Goal: Obtain resource: Download file/media

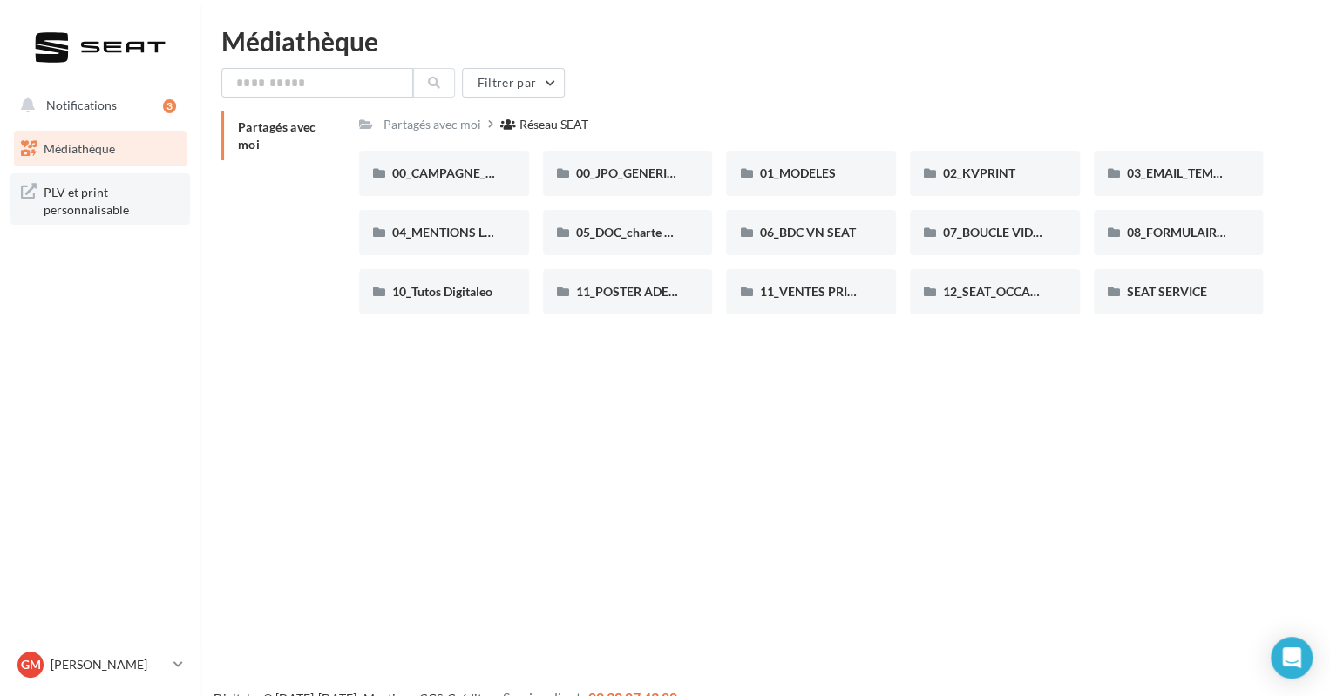
click at [77, 201] on span "PLV et print personnalisable" at bounding box center [112, 198] width 136 height 37
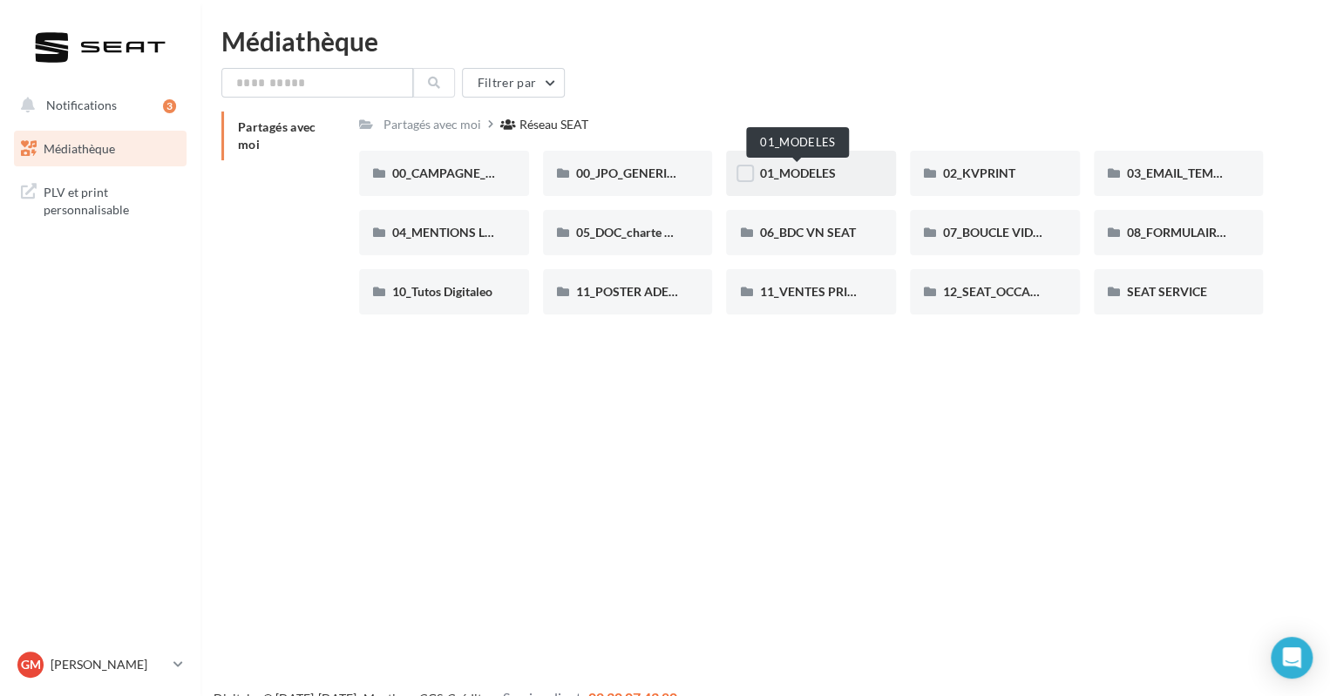
click at [763, 173] on span "01_MODELES" at bounding box center [797, 173] width 76 height 15
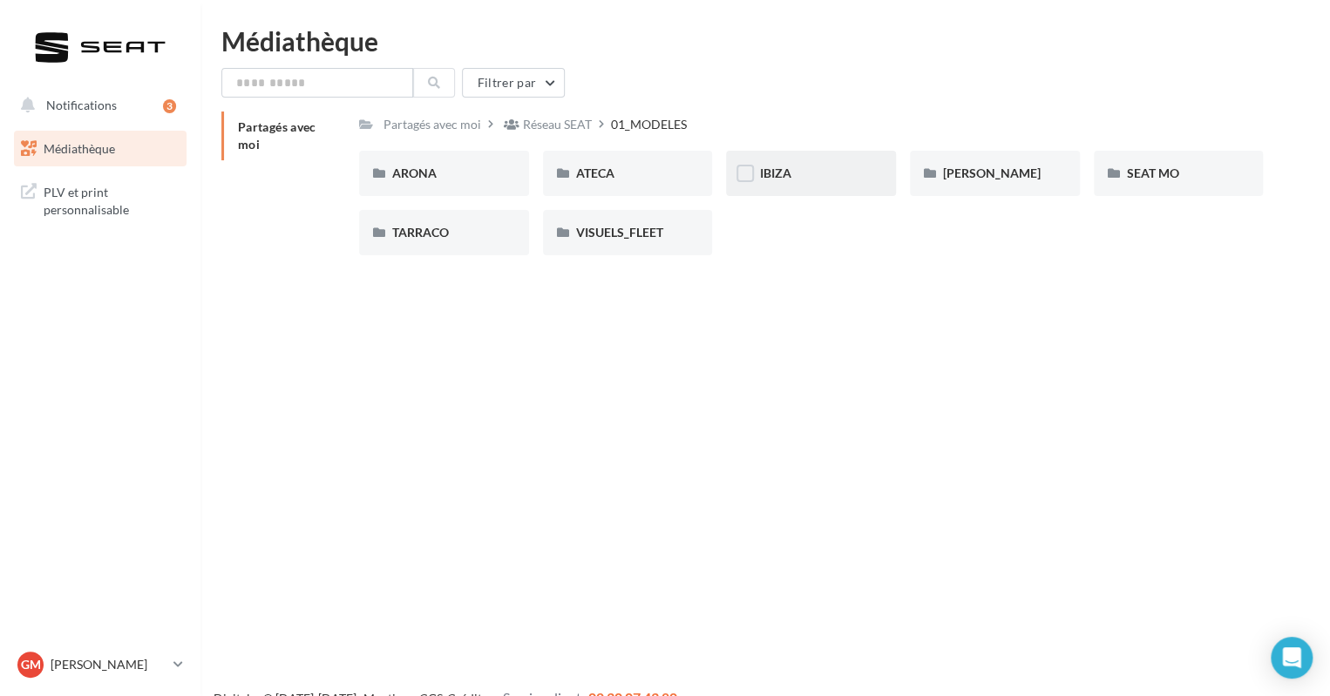
click at [802, 166] on div "IBIZA" at bounding box center [811, 173] width 104 height 17
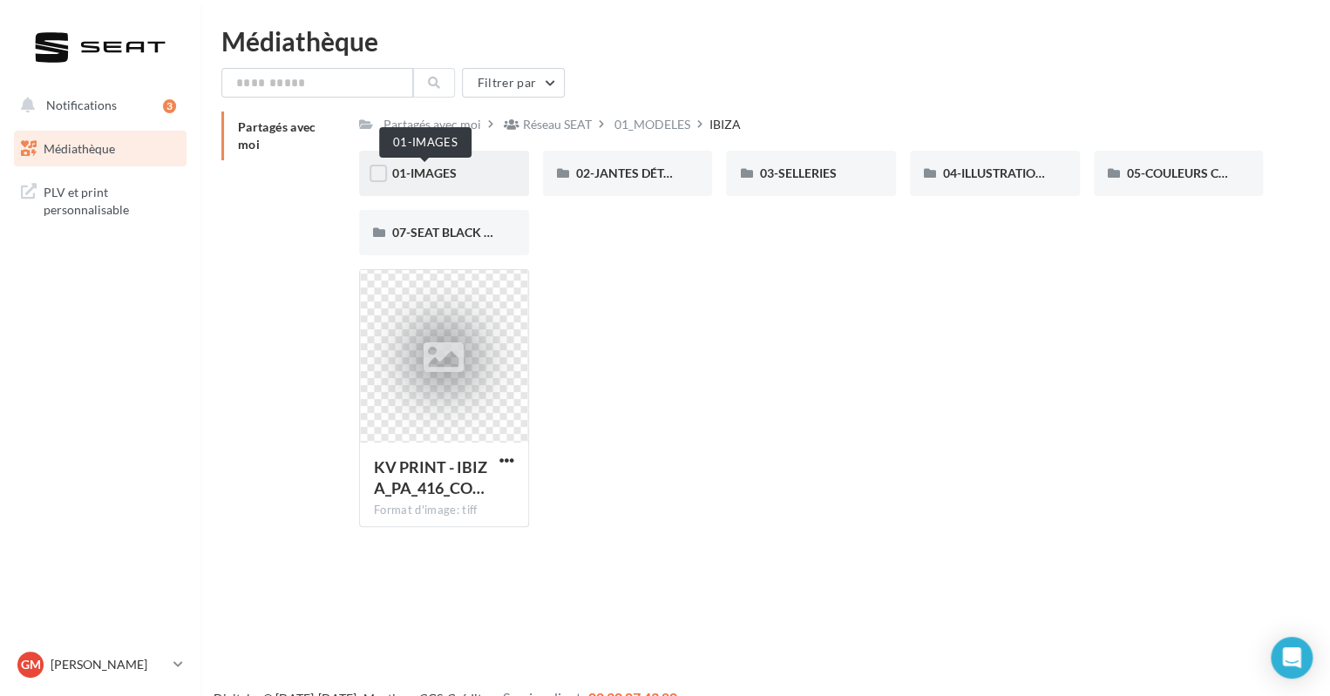
click at [429, 175] on span "01-IMAGES" at bounding box center [424, 173] width 64 height 15
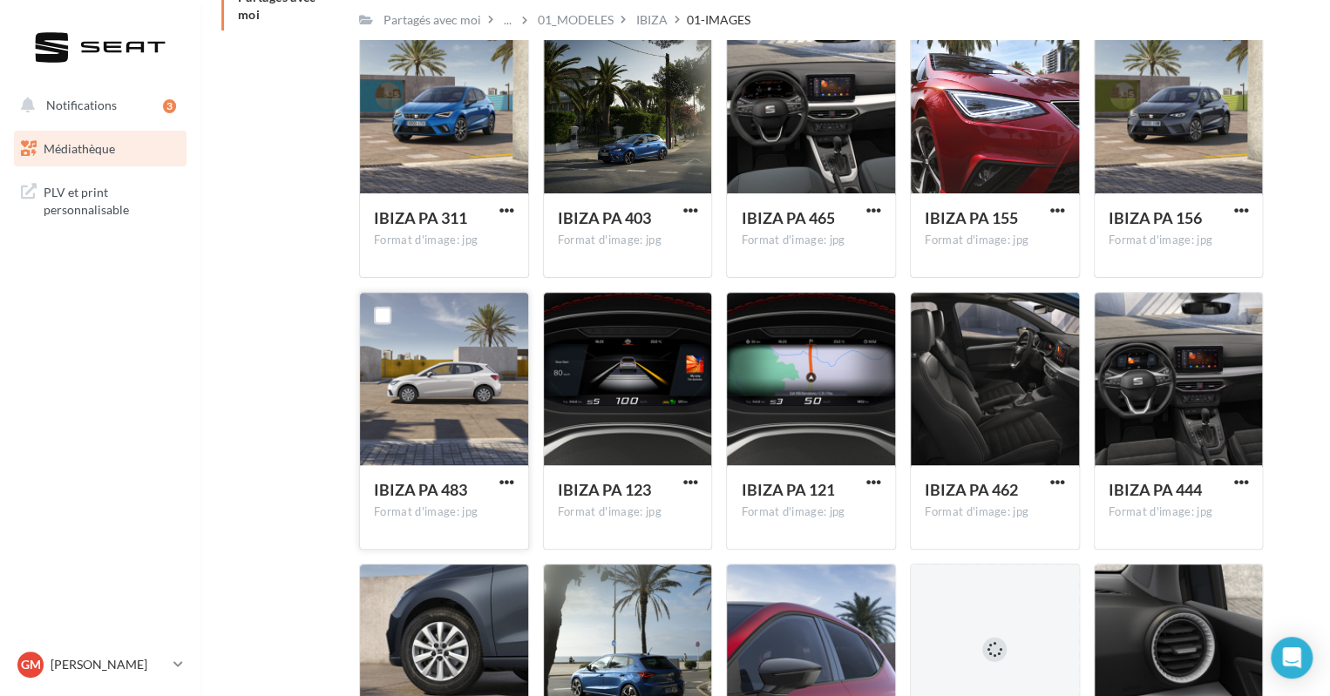
scroll to position [73, 0]
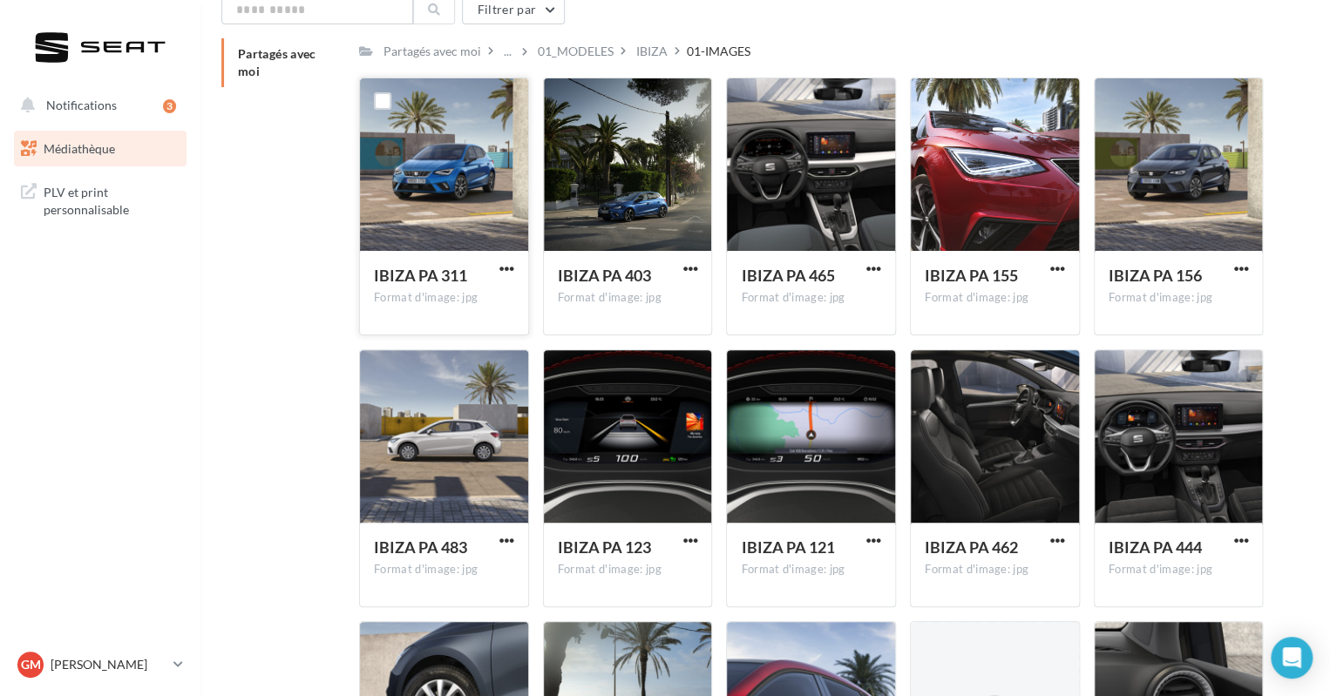
click at [437, 159] on div at bounding box center [444, 165] width 168 height 174
click at [383, 96] on label at bounding box center [382, 100] width 17 height 17
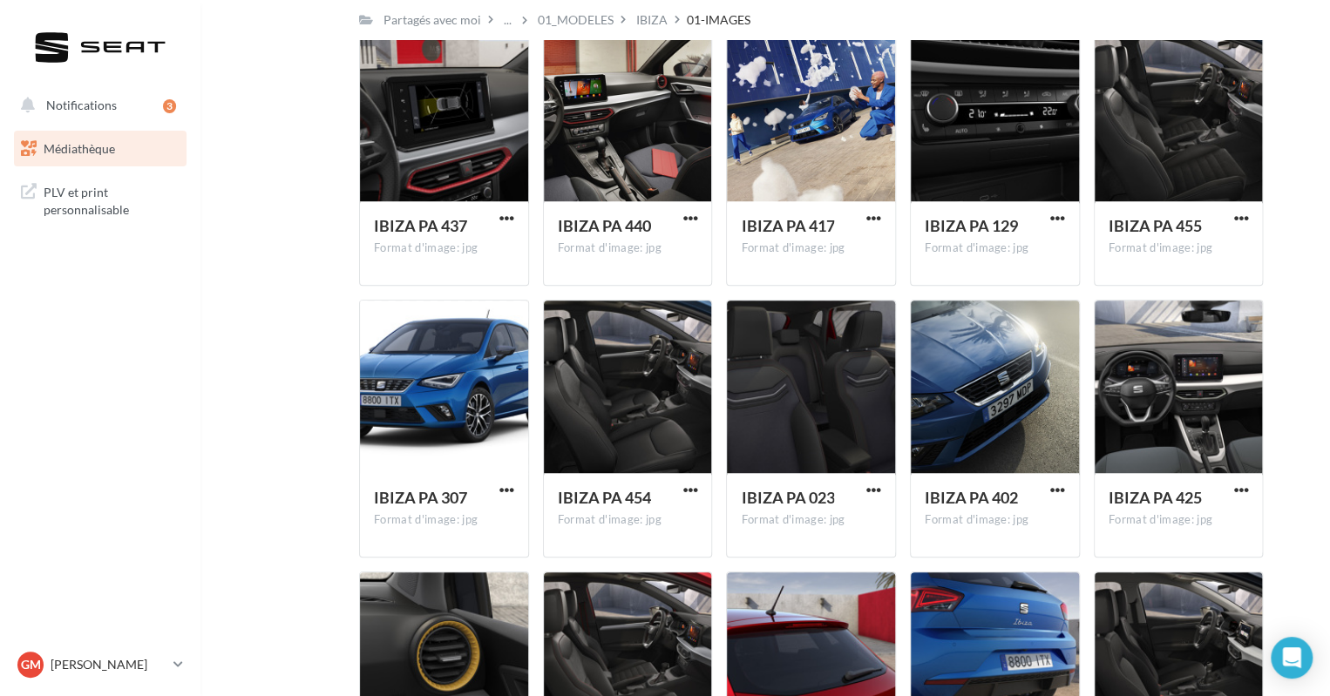
scroll to position [7684, 0]
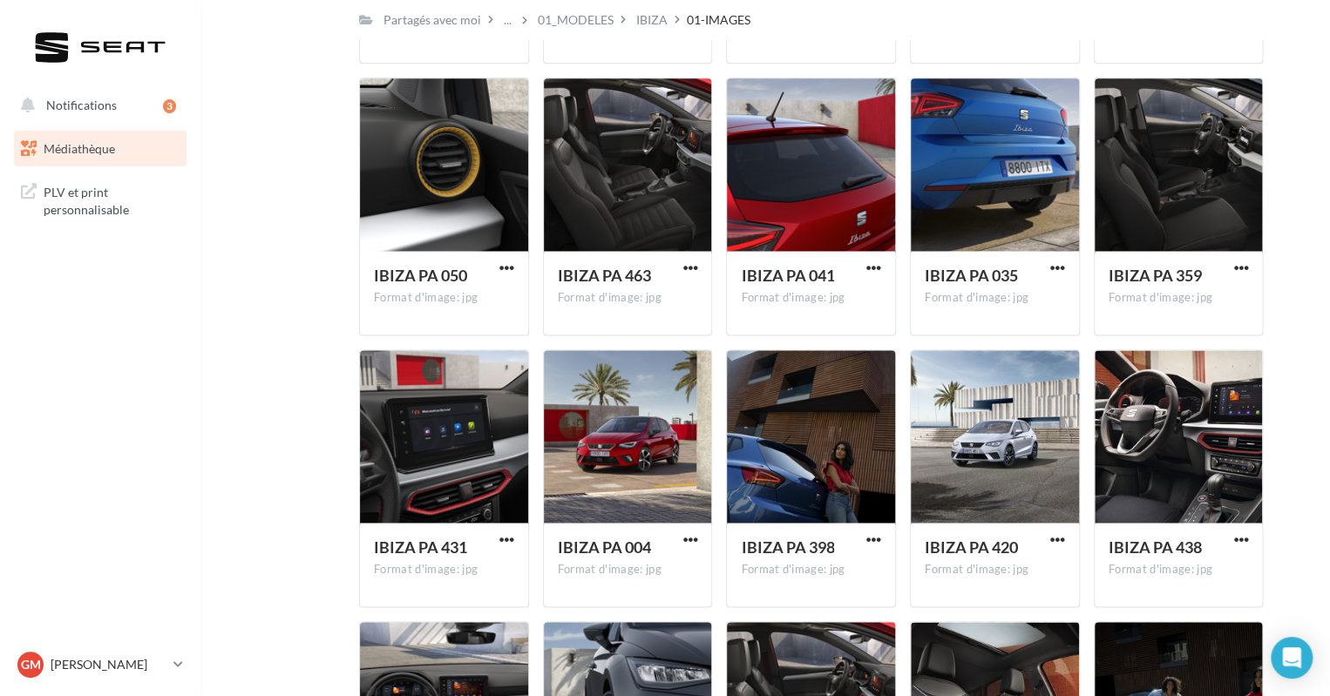
drag, startPoint x: 1328, startPoint y: 624, endPoint x: 1334, endPoint y: 604, distance: 20.9
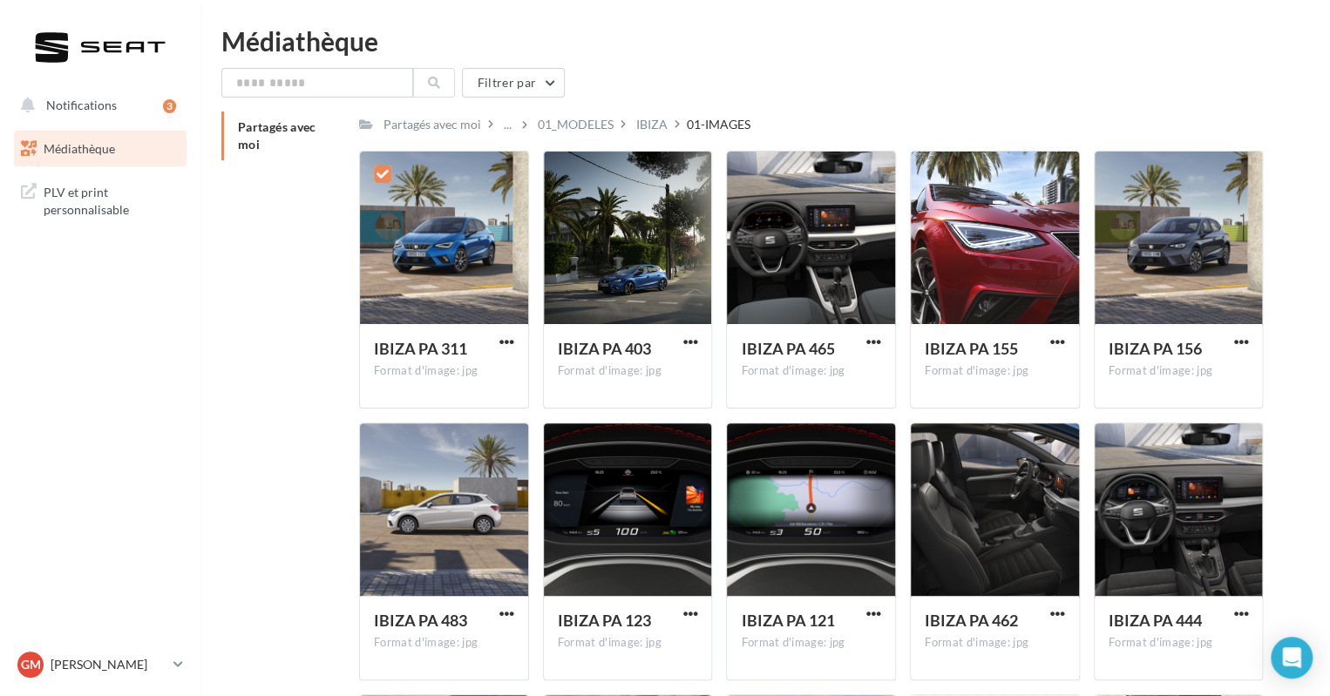
scroll to position [9, 0]
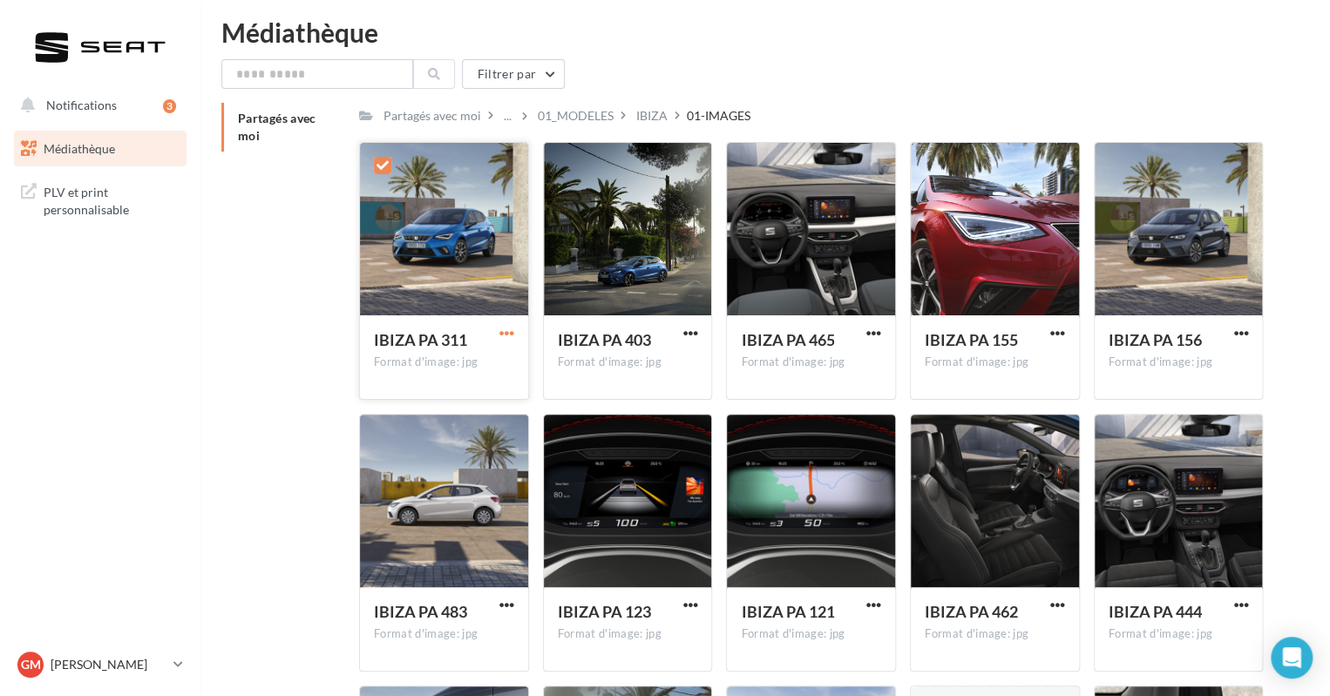
click at [500, 327] on span "button" at bounding box center [506, 333] width 15 height 15
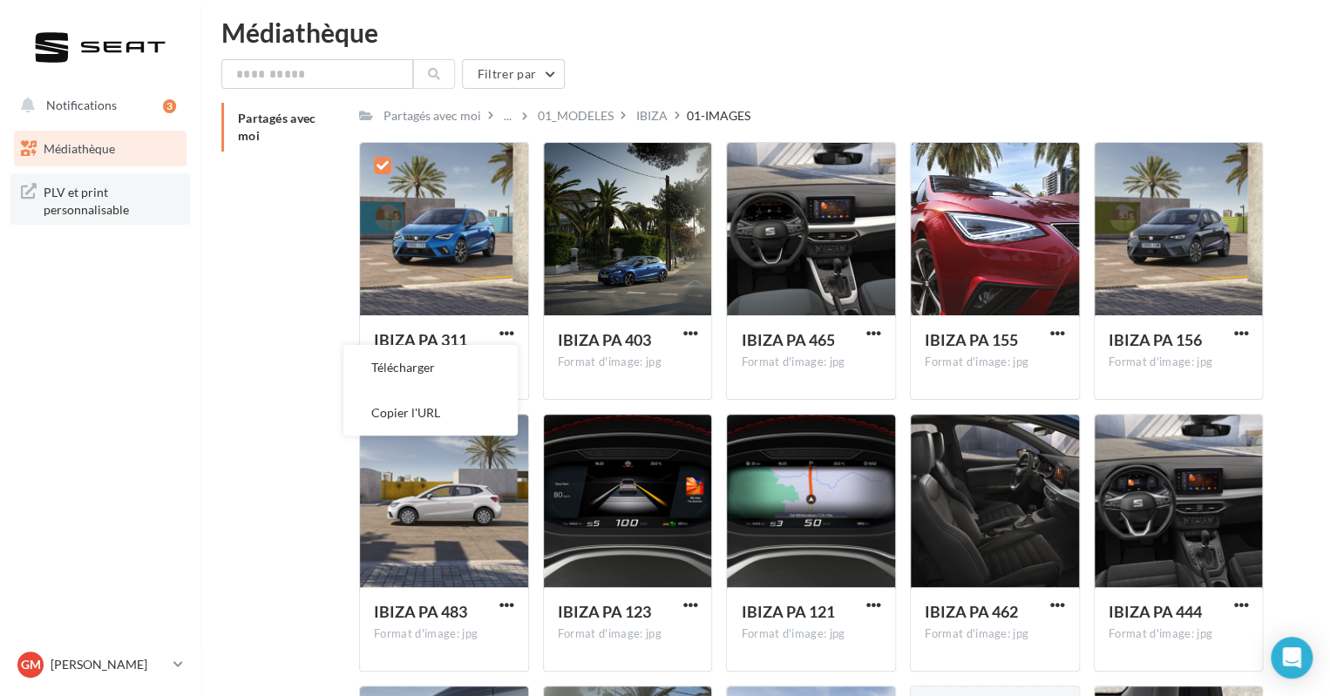
click at [70, 195] on span "PLV et print personnalisable" at bounding box center [112, 198] width 136 height 37
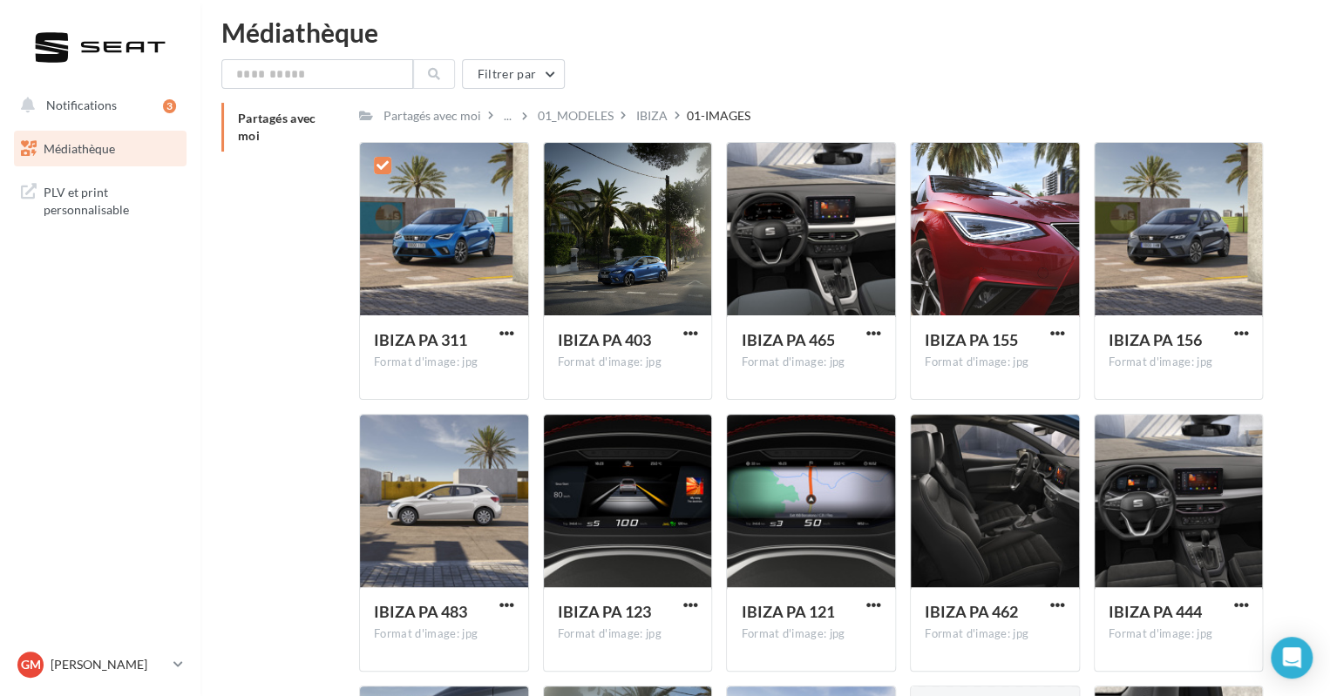
click at [272, 120] on span "Partagés avec moi" at bounding box center [277, 127] width 78 height 32
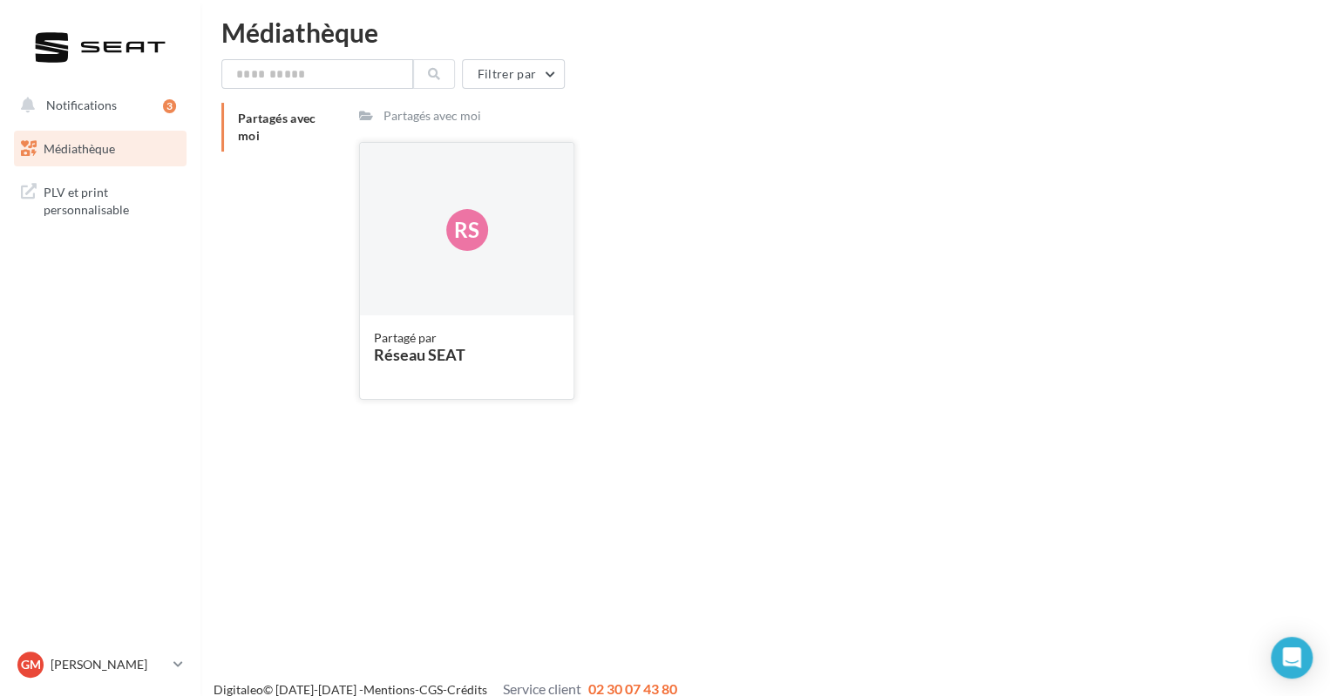
click at [417, 363] on div "Partagé par Réseau SEAT" at bounding box center [467, 356] width 186 height 54
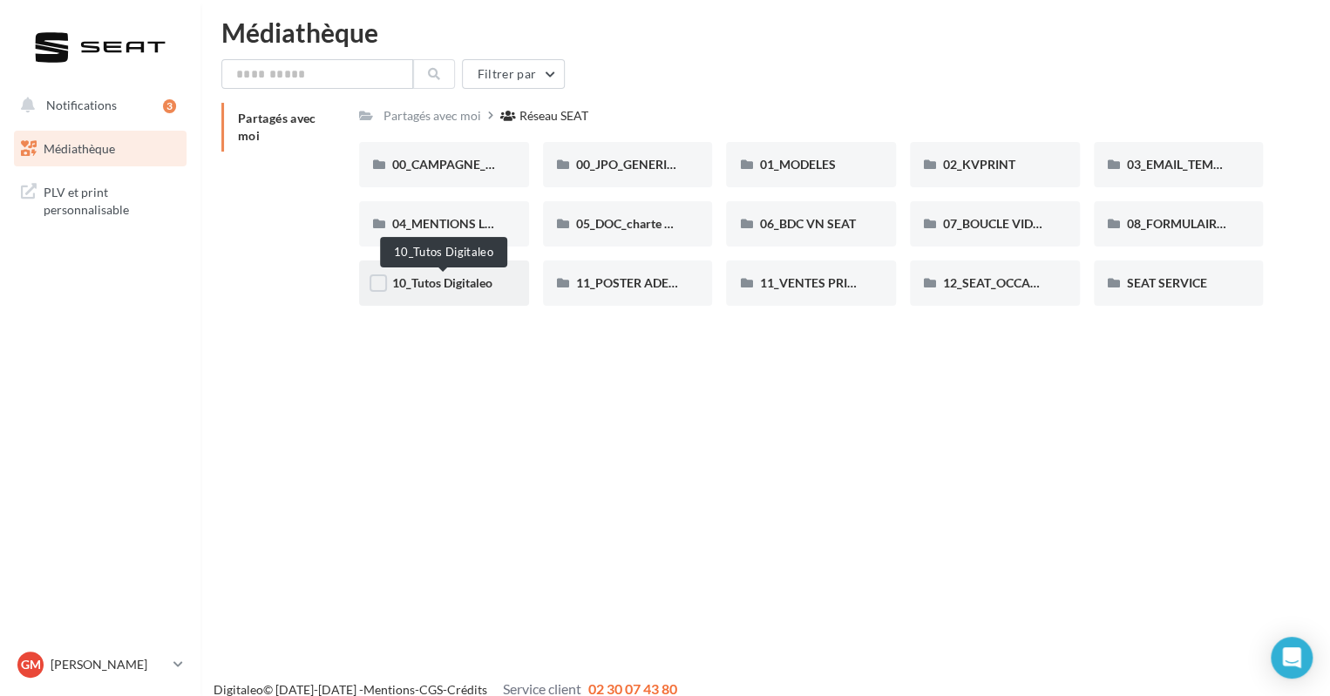
click at [452, 285] on span "10_Tutos Digitaleo" at bounding box center [442, 282] width 100 height 15
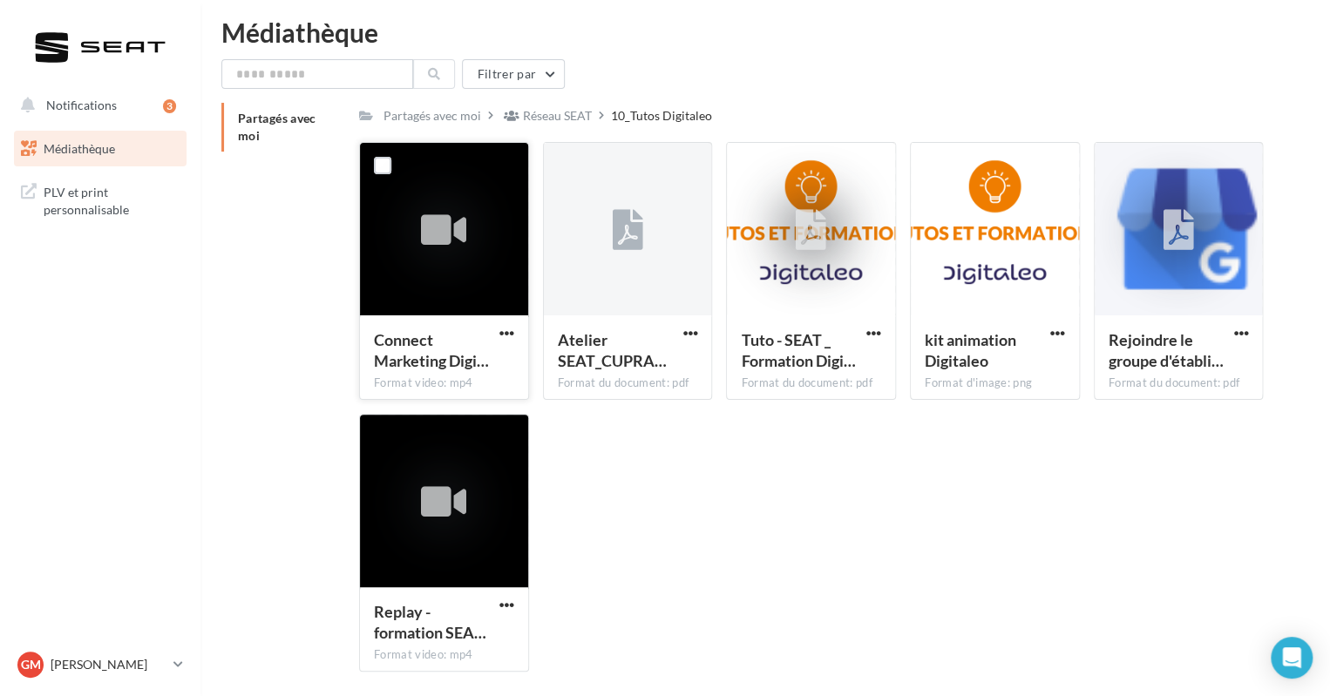
click at [456, 225] on icon at bounding box center [443, 231] width 45 height 40
click at [579, 361] on span "Atelier SEAT_CUPRA…" at bounding box center [612, 350] width 109 height 40
click at [561, 167] on label at bounding box center [566, 165] width 17 height 17
click at [694, 328] on span "button" at bounding box center [689, 333] width 15 height 15
click at [653, 378] on button "Télécharger" at bounding box center [613, 367] width 174 height 45
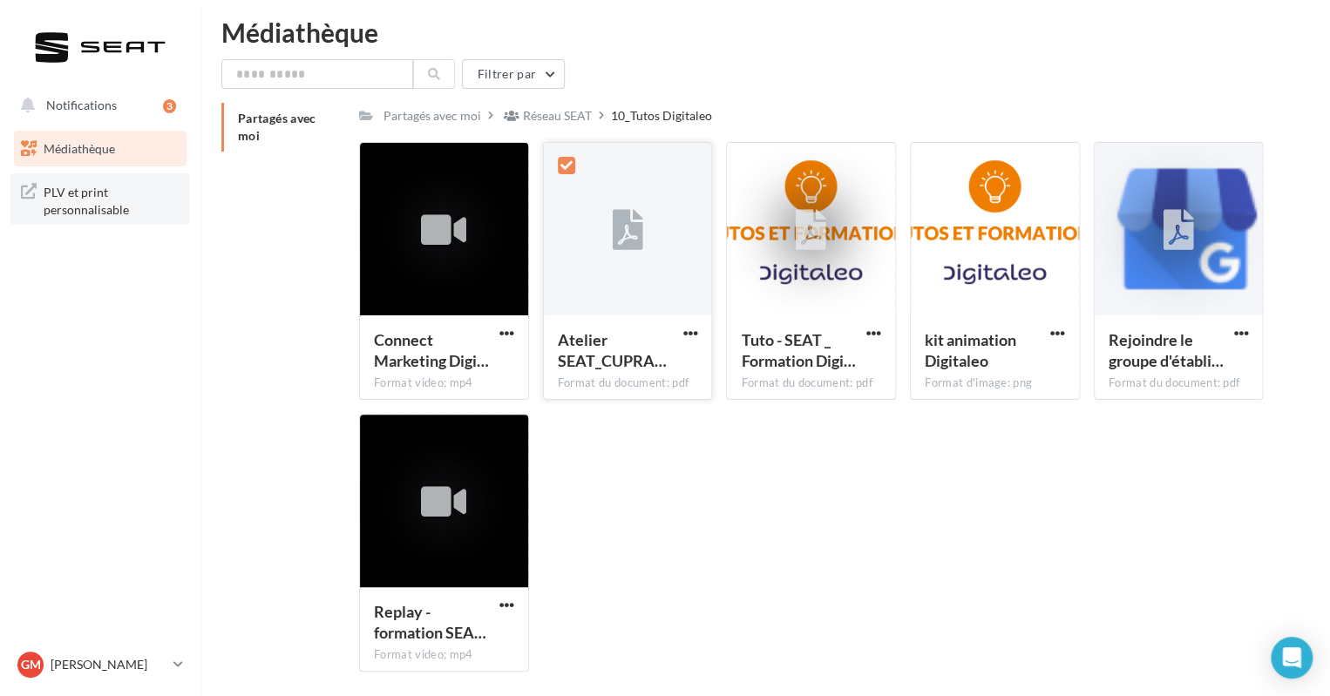
click at [50, 183] on span "PLV et print personnalisable" at bounding box center [112, 198] width 136 height 37
